Goal: Find specific page/section: Find specific page/section

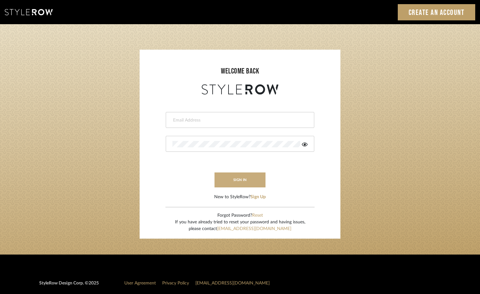
type input "hannah@roomerslimited.com"
click at [241, 178] on button "sign in" at bounding box center [239, 180] width 51 height 15
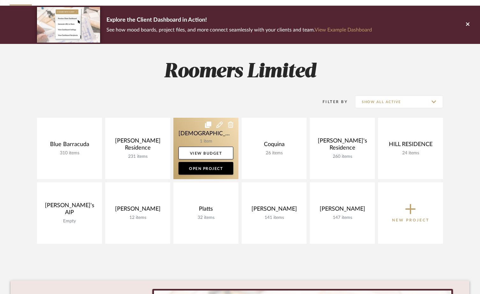
scroll to position [96, 0]
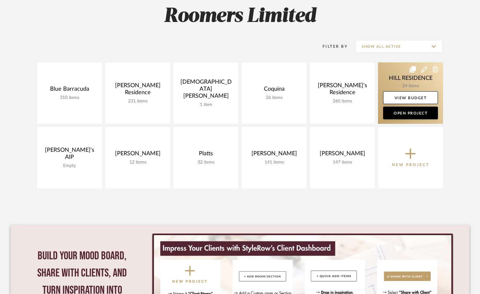
click at [414, 79] on link at bounding box center [410, 92] width 65 height 61
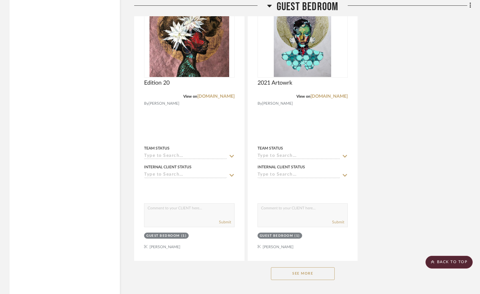
scroll to position [1103, 0]
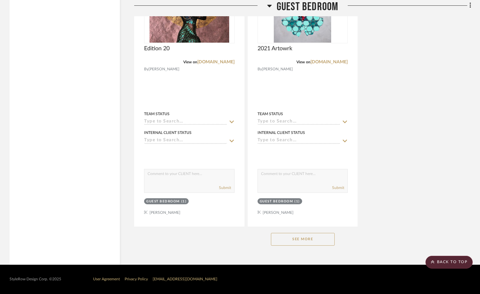
click at [297, 239] on button "See More" at bounding box center [303, 239] width 64 height 13
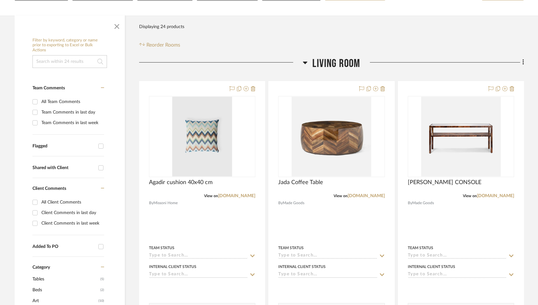
scroll to position [96, 0]
